Goal: Task Accomplishment & Management: Use online tool/utility

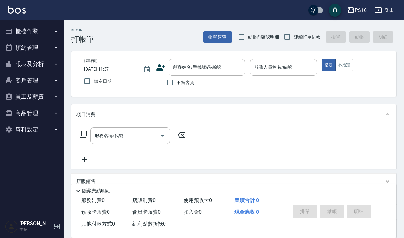
click at [261, 34] on span "結帳前確認明細" at bounding box center [263, 37] width 31 height 7
click at [248, 34] on input "結帳前確認明細" at bounding box center [241, 36] width 13 height 13
checkbox input "true"
click at [288, 32] on input "連續打單結帳" at bounding box center [287, 36] width 13 height 13
checkbox input "true"
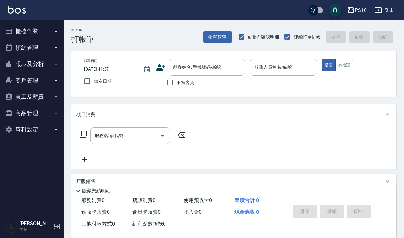
click at [184, 82] on span "不留客資" at bounding box center [186, 82] width 18 height 7
click at [177, 82] on input "不留客資" at bounding box center [169, 82] width 13 height 13
checkbox input "true"
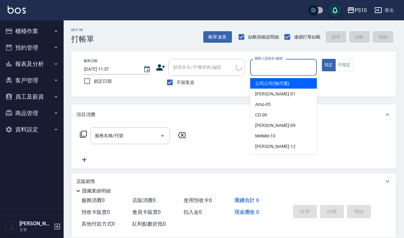
click at [268, 70] on input "服務人員姓名/編號" at bounding box center [283, 67] width 61 height 11
click at [276, 71] on input "服務人員姓名/編號" at bounding box center [283, 67] width 61 height 11
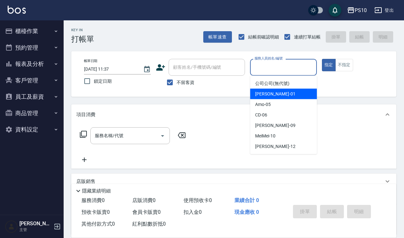
click at [275, 93] on div "[PERSON_NAME] -01" at bounding box center [283, 94] width 67 height 11
type input "[PERSON_NAME]-01"
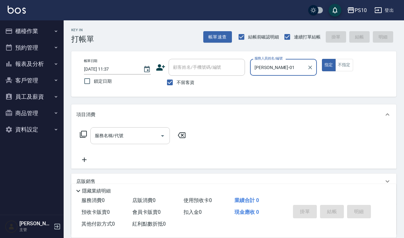
click at [144, 138] on input "服務名稱/代號" at bounding box center [125, 135] width 64 height 11
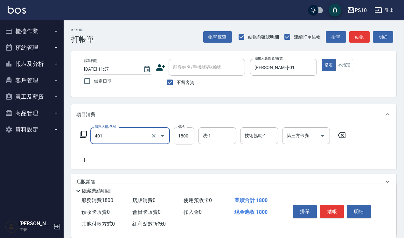
type input "染髮短髮(401)"
type input "2100"
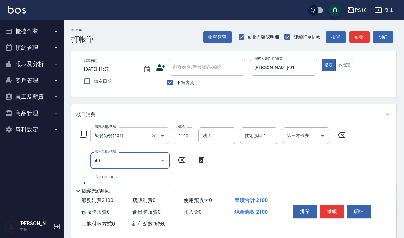
type input "405"
type input "漂色(404)"
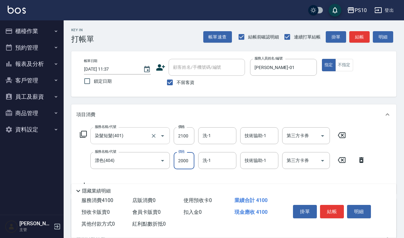
type input "2000"
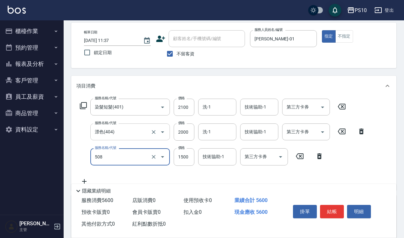
scroll to position [40, 0]
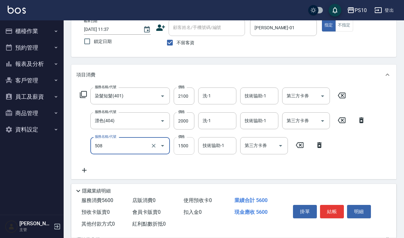
type input "5G中髮(508)"
click at [190, 146] on input "1500" at bounding box center [184, 145] width 21 height 17
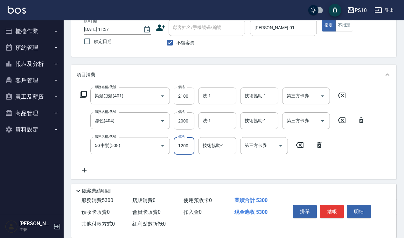
type input "1200"
click at [188, 96] on input "2100" at bounding box center [184, 96] width 21 height 17
type input "2000"
click at [181, 145] on input "1200" at bounding box center [184, 145] width 21 height 17
type input "1000"
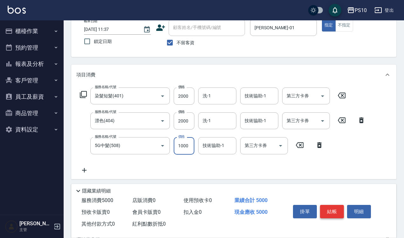
click at [330, 208] on button "結帳" at bounding box center [332, 211] width 24 height 13
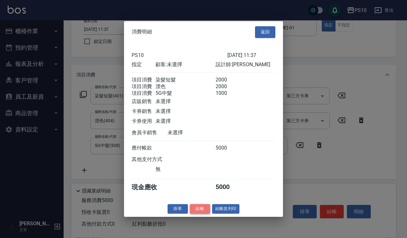
click at [202, 212] on button "結帳" at bounding box center [200, 209] width 20 height 10
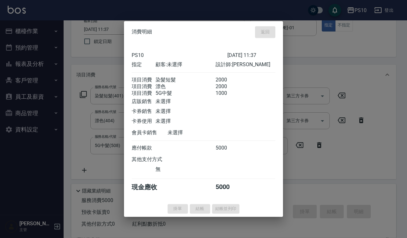
type input "[DATE] 20:04"
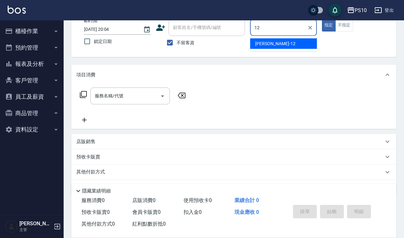
type input "[PERSON_NAME]-12"
type button "true"
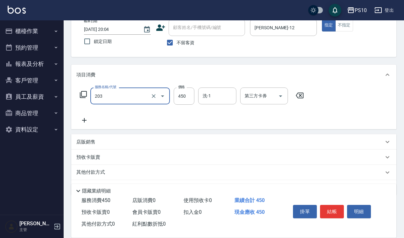
type input "剪+洗(203)"
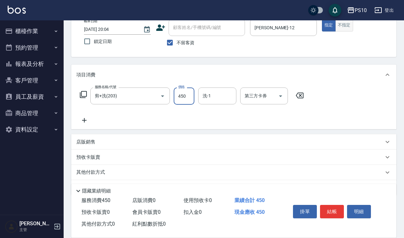
click at [349, 24] on button "不指定" at bounding box center [344, 25] width 18 height 12
click at [339, 206] on button "結帳" at bounding box center [332, 211] width 24 height 13
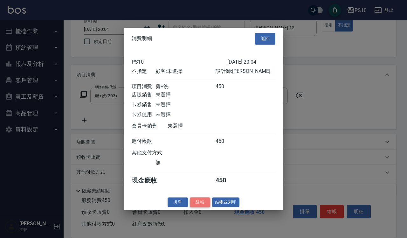
click at [203, 207] on button "結帳" at bounding box center [200, 202] width 20 height 10
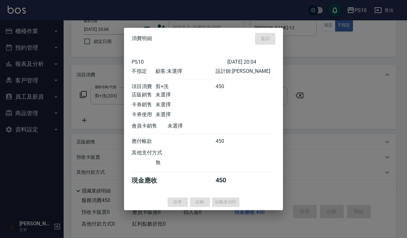
type input "[DATE] 20:08"
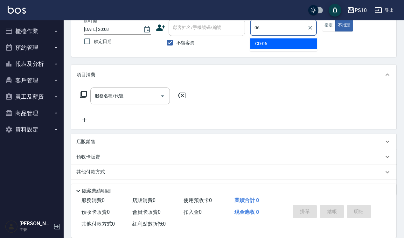
type input "CD-06"
type button "false"
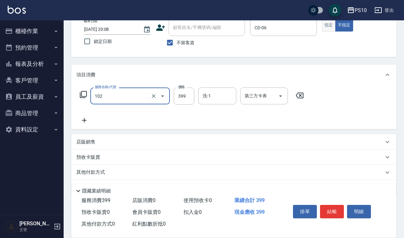
type input "SPA洗髮399(102)"
click at [324, 26] on button "指定" at bounding box center [329, 25] width 14 height 12
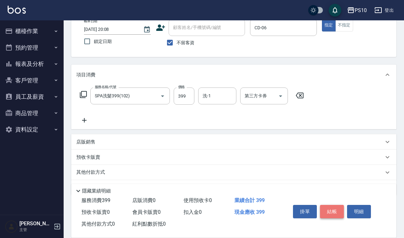
click at [333, 213] on button "結帳" at bounding box center [332, 211] width 24 height 13
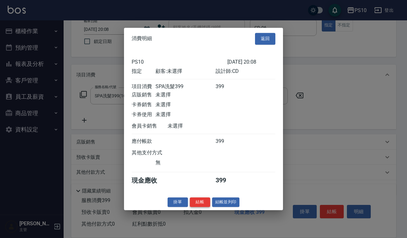
click at [196, 207] on button "結帳" at bounding box center [200, 202] width 20 height 10
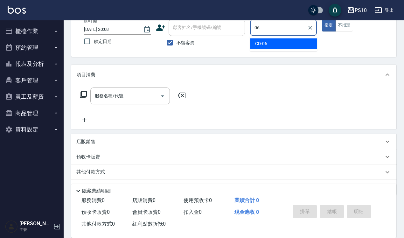
type input "CD-06"
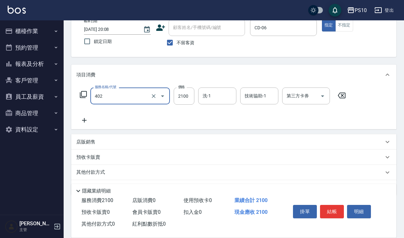
type input "染髮中髮(402)"
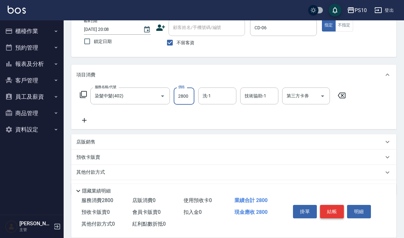
type input "2800"
click at [328, 205] on button "結帳" at bounding box center [332, 211] width 24 height 13
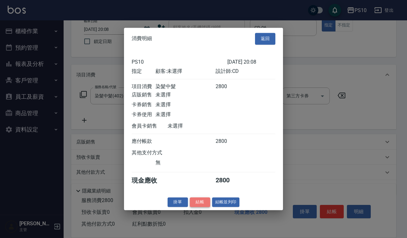
click at [206, 206] on button "結帳" at bounding box center [200, 202] width 20 height 10
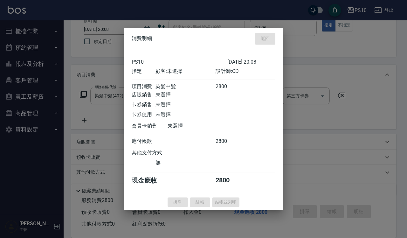
type input "[DATE] 20:10"
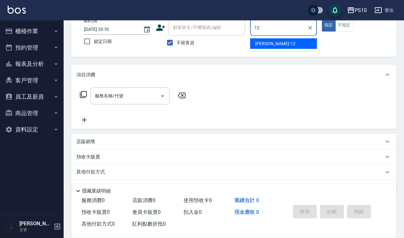
type input "[PERSON_NAME]-12"
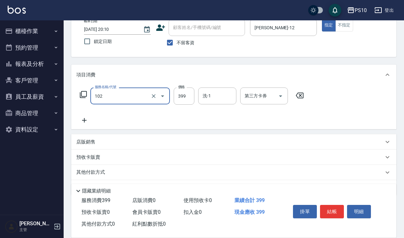
type input "SPA洗髮399(102)"
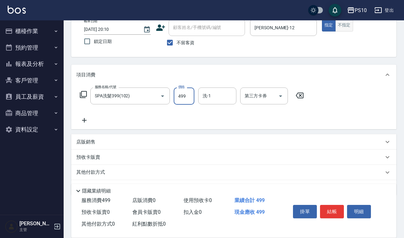
type input "499"
click at [352, 23] on button "不指定" at bounding box center [344, 25] width 18 height 12
click at [336, 207] on button "結帳" at bounding box center [332, 211] width 24 height 13
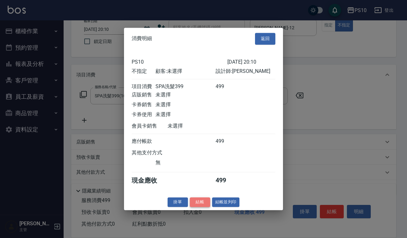
click at [205, 204] on button "結帳" at bounding box center [200, 202] width 20 height 10
type input "[DATE] 20:11"
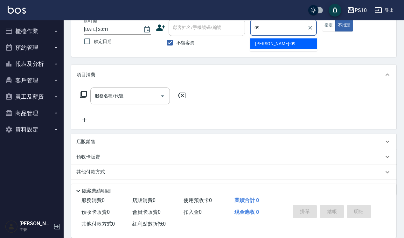
type input "[PERSON_NAME]-09"
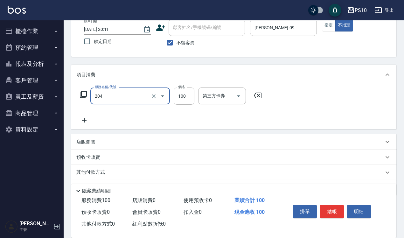
type input "剪瀏海(204)"
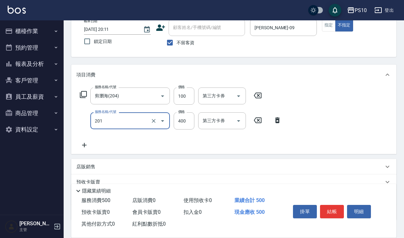
type input "剪髮(201)"
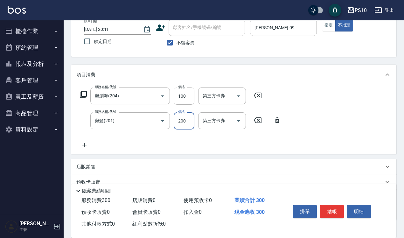
type input "200"
click at [327, 19] on div "PS10 登出" at bounding box center [202, 10] width 404 height 20
click at [327, 25] on button "指定" at bounding box center [329, 25] width 14 height 12
click at [327, 211] on button "結帳" at bounding box center [332, 211] width 24 height 13
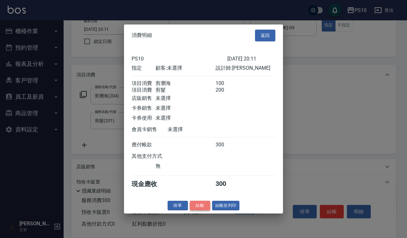
click at [206, 209] on button "結帳" at bounding box center [200, 206] width 20 height 10
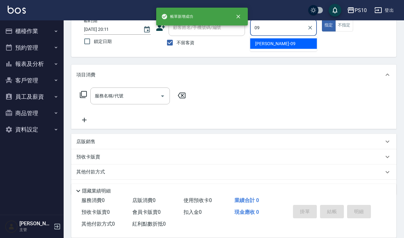
type input "[PERSON_NAME]-09"
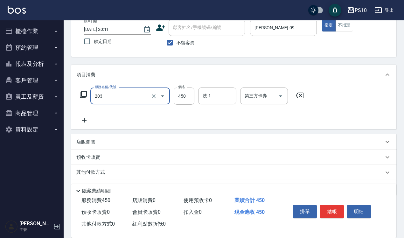
type input "剪+洗(203)"
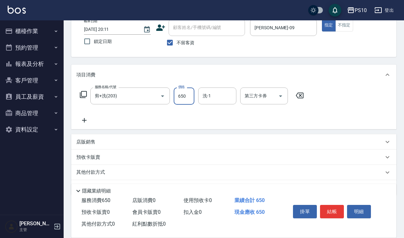
type input "650"
click at [332, 209] on button "結帳" at bounding box center [332, 211] width 24 height 13
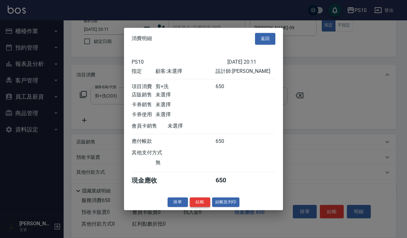
click at [202, 203] on button "結帳" at bounding box center [200, 202] width 20 height 10
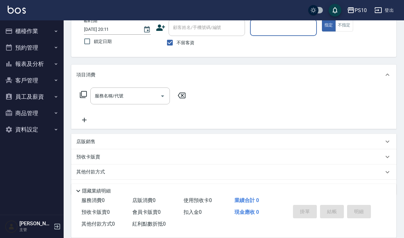
click at [27, 29] on button "櫃檯作業" at bounding box center [32, 31] width 59 height 17
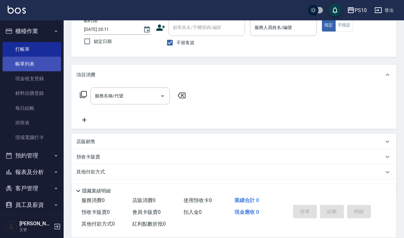
click at [44, 60] on link "帳單列表" at bounding box center [32, 64] width 59 height 15
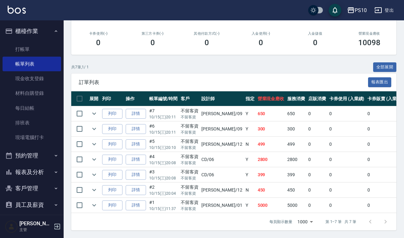
scroll to position [112, 0]
click at [31, 50] on link "打帳單" at bounding box center [32, 49] width 59 height 15
